Goal: Information Seeking & Learning: Learn about a topic

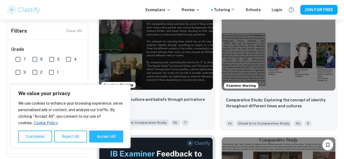
scroll to position [140, 0]
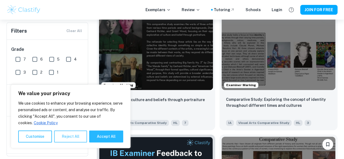
click at [68, 138] on button "Reject All" at bounding box center [70, 136] width 33 height 12
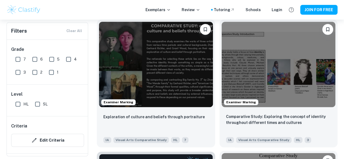
scroll to position [109, 0]
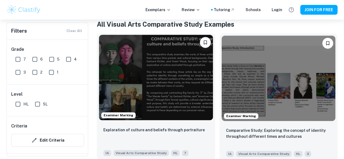
click at [147, 72] on img at bounding box center [156, 77] width 114 height 85
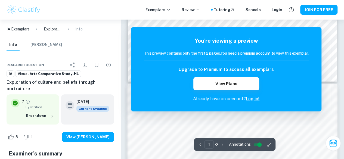
scroll to position [62, 0]
click at [254, 98] on link "Log in!" at bounding box center [253, 98] width 14 height 5
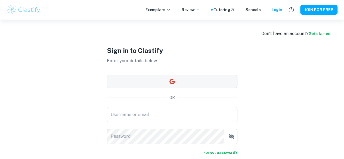
click at [158, 85] on button "button" at bounding box center [172, 81] width 130 height 13
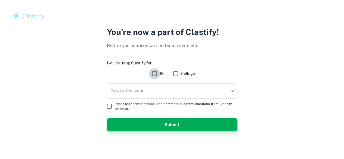
click at [153, 75] on input "IB" at bounding box center [154, 73] width 11 height 11
checkbox input "true"
click at [148, 88] on body "We value your privacy We use cookies to enhance your browsing experience, serve…" at bounding box center [172, 79] width 344 height 159
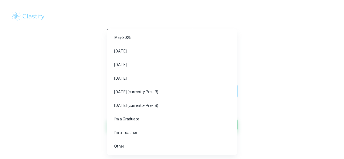
click at [59, 102] on div at bounding box center [172, 79] width 344 height 159
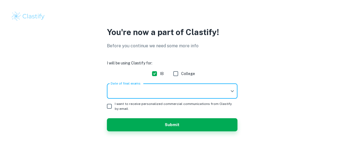
click at [156, 89] on body "We value your privacy We use cookies to enhance your browsing experience, serve…" at bounding box center [172, 79] width 344 height 159
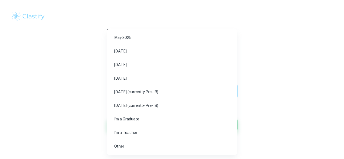
click at [139, 67] on li "[DATE]" at bounding box center [172, 64] width 126 height 12
type input "M26"
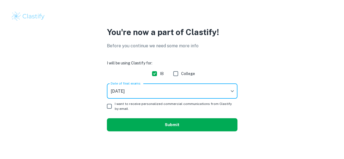
click at [118, 119] on button "Submit" at bounding box center [172, 124] width 130 height 13
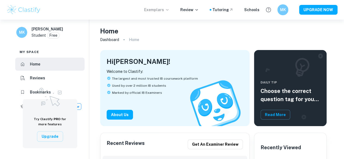
click at [161, 8] on p "Exemplars" at bounding box center [156, 10] width 25 height 6
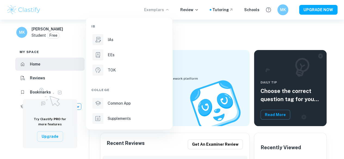
click at [195, 11] on div at bounding box center [172, 79] width 344 height 159
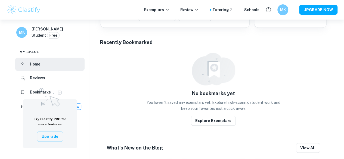
scroll to position [274, 0]
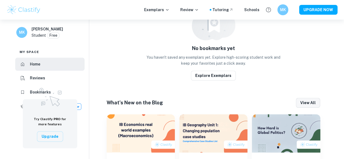
click at [306, 102] on button "View all" at bounding box center [308, 103] width 24 height 10
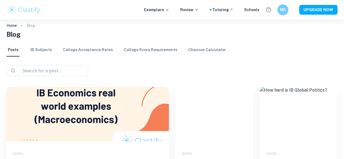
scroll to position [9, 0]
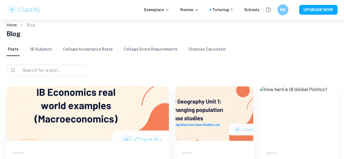
click at [42, 49] on link "IB Subjects" at bounding box center [40, 49] width 21 height 13
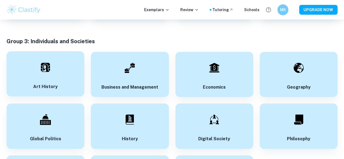
scroll to position [709, 0]
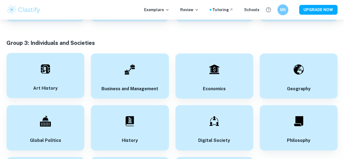
click at [48, 66] on img at bounding box center [45, 69] width 11 height 11
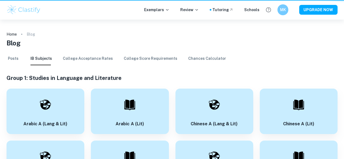
scroll to position [709, 0]
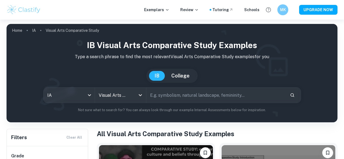
scroll to position [65, 0]
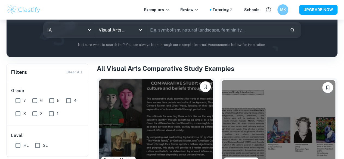
click at [138, 104] on img at bounding box center [156, 121] width 114 height 85
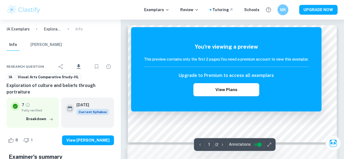
scroll to position [6, 0]
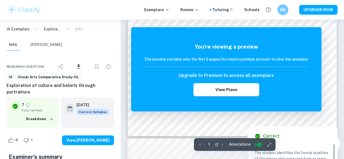
click at [220, 114] on div at bounding box center [274, 113] width 111 height 6
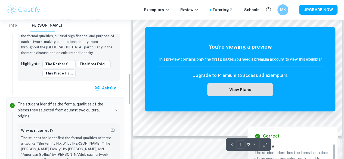
scroll to position [237, 0]
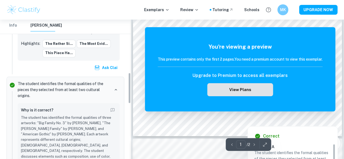
click at [237, 93] on button "View Plans" at bounding box center [240, 89] width 66 height 13
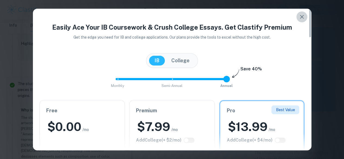
click at [299, 12] on button "button" at bounding box center [301, 16] width 11 height 11
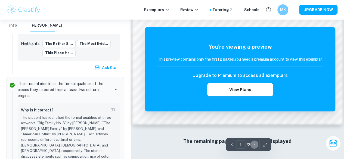
click at [252, 144] on icon "button" at bounding box center [253, 144] width 5 height 5
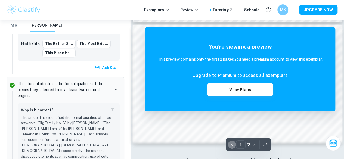
click at [232, 144] on icon "button" at bounding box center [231, 144] width 5 height 5
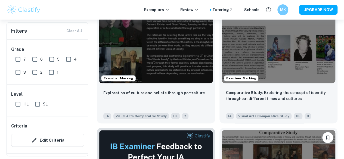
scroll to position [115, 0]
